Goal: Book appointment/travel/reservation

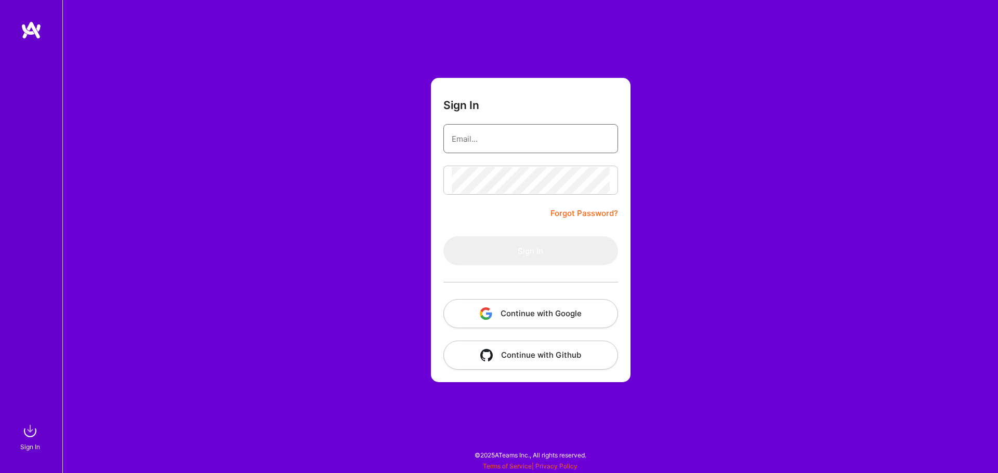
type input "[EMAIL_ADDRESS][DOMAIN_NAME]"
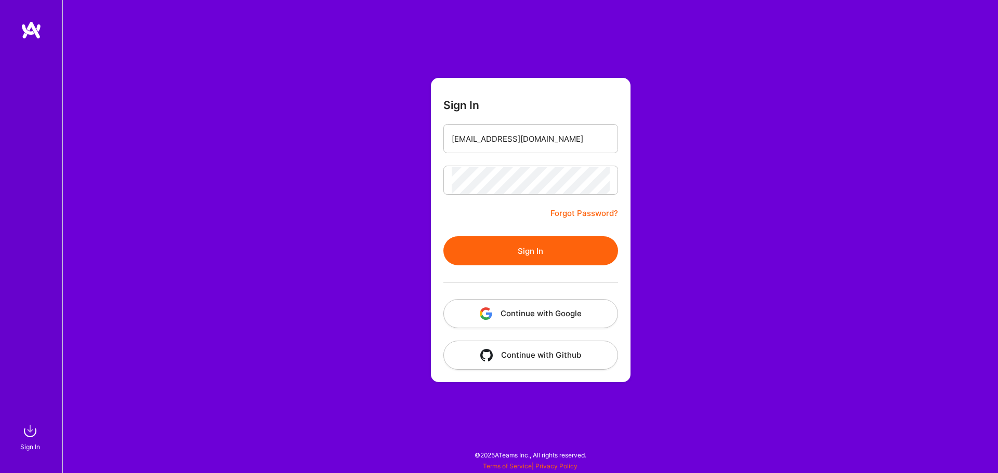
click at [536, 250] on button "Sign In" at bounding box center [530, 250] width 175 height 29
